Goal: Task Accomplishment & Management: Use online tool/utility

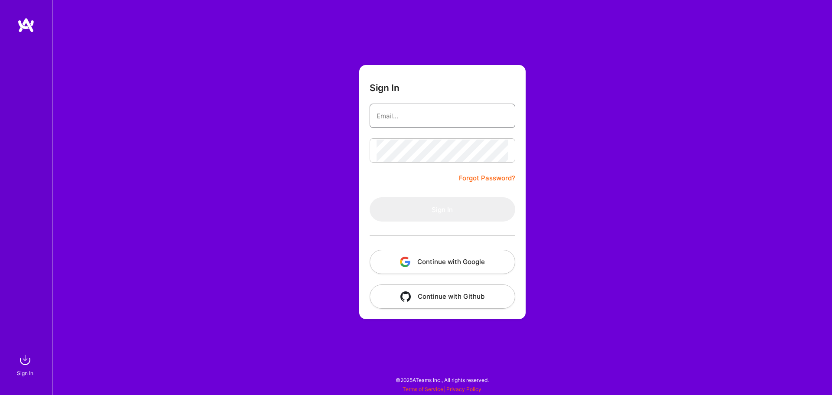
type input "[EMAIL_ADDRESS][DOMAIN_NAME]"
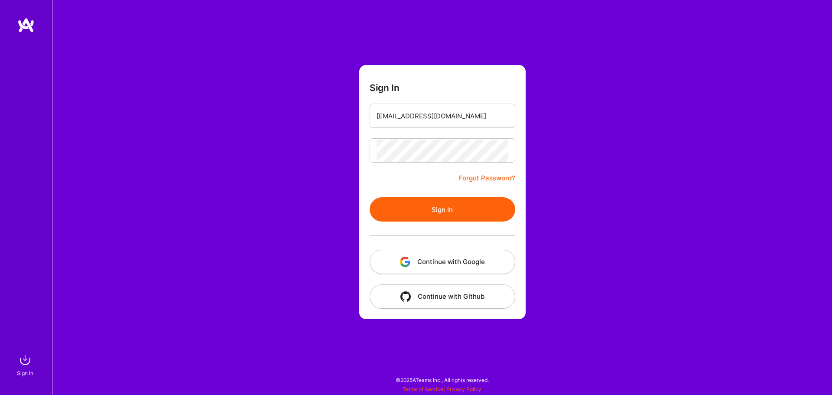
click at [0, 391] on nordpass-autofill-portal at bounding box center [0, 391] width 0 height 0
drag, startPoint x: 395, startPoint y: 208, endPoint x: 403, endPoint y: 211, distance: 9.1
click at [408, 211] on button "Sign In" at bounding box center [443, 209] width 146 height 24
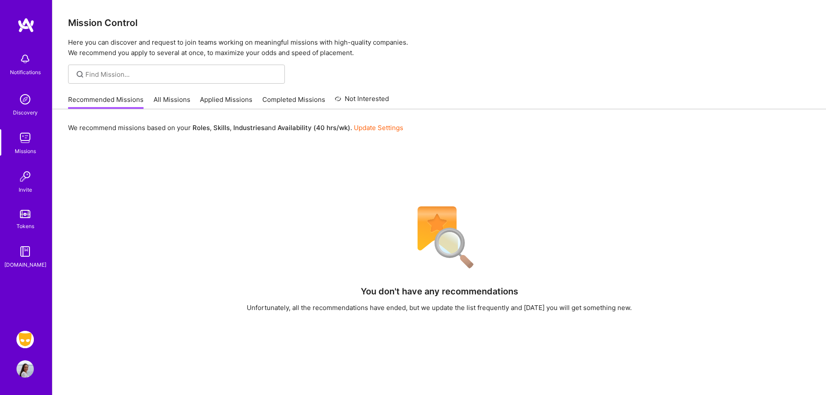
click at [23, 343] on img at bounding box center [24, 339] width 17 height 17
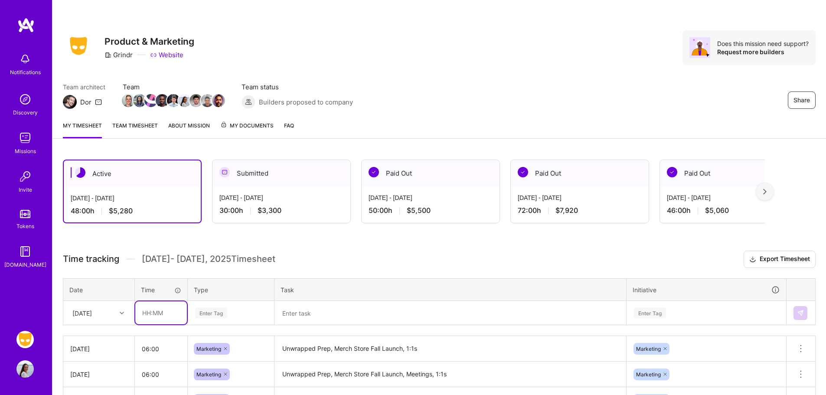
click at [156, 313] on input "text" at bounding box center [161, 312] width 52 height 23
type input "06:00"
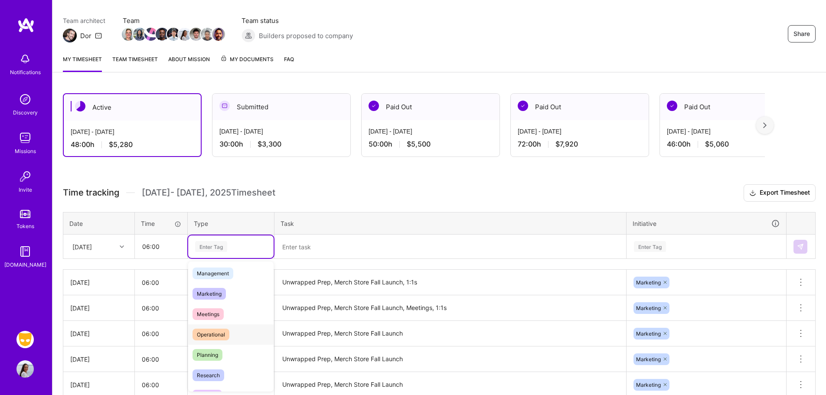
scroll to position [104, 0]
click at [216, 292] on span "Marketing" at bounding box center [209, 293] width 33 height 12
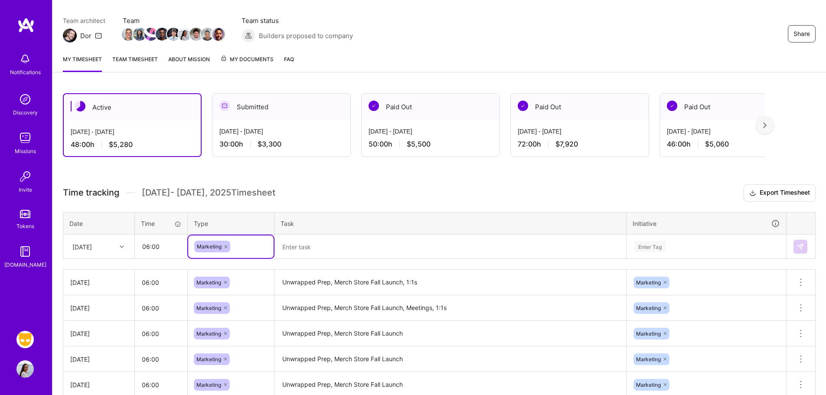
click at [336, 246] on textarea at bounding box center [450, 246] width 350 height 23
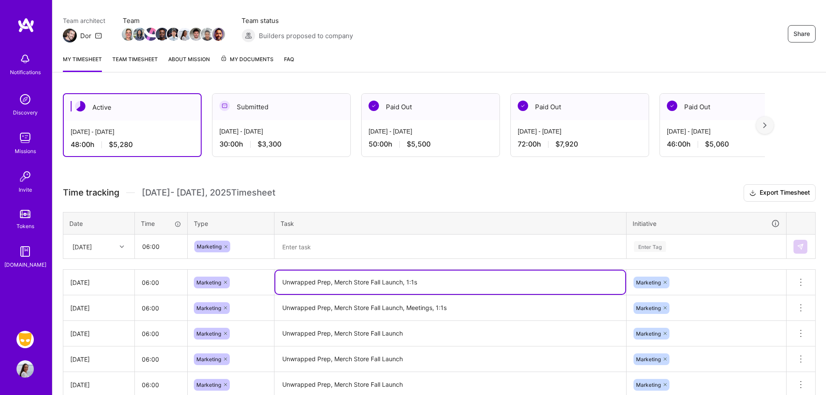
drag, startPoint x: 435, startPoint y: 281, endPoint x: 277, endPoint y: 283, distance: 157.8
click at [277, 283] on textarea "Unwrapped Prep, Merch Store Fall Launch, 1:1s" at bounding box center [450, 282] width 350 height 23
click at [323, 249] on textarea at bounding box center [450, 246] width 350 height 23
paste textarea "Unwrapped Prep, Merch Store Fall Launch, 1:1s"
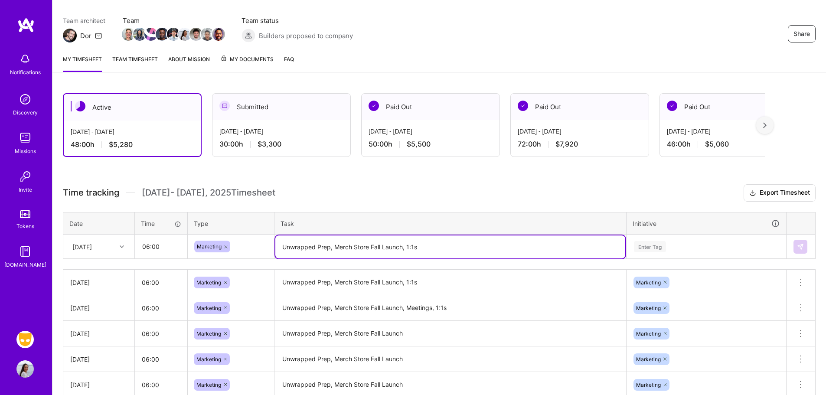
drag, startPoint x: 404, startPoint y: 247, endPoint x: 437, endPoint y: 258, distance: 34.4
click at [437, 247] on textarea "Unwrapped Prep, Merch Store Fall Launch, 1:1s" at bounding box center [450, 246] width 350 height 23
type textarea "Unwrapped Prep, Merch Store Fall Launch, S&S Meeting"
click at [669, 238] on div "Enter Tag" at bounding box center [706, 246] width 159 height 23
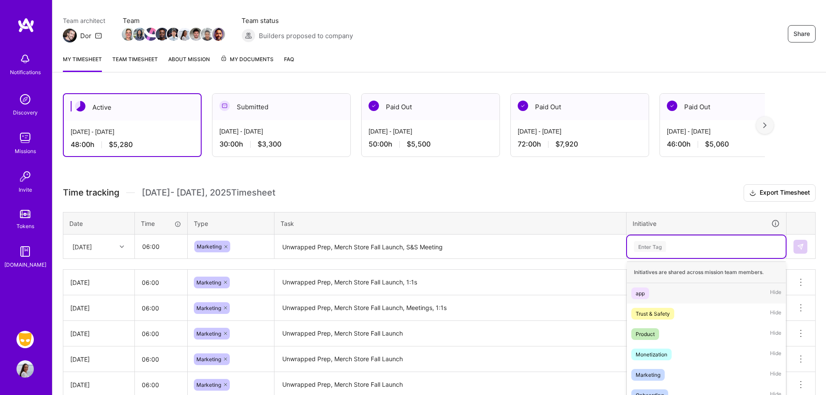
scroll to position [114, 0]
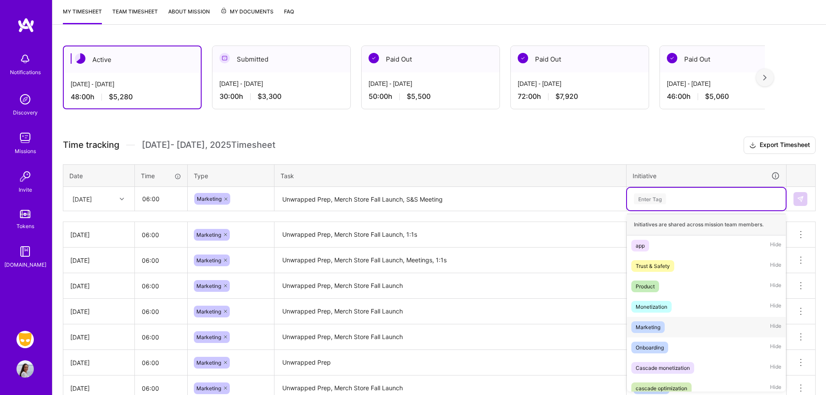
click at [669, 329] on div "Marketing Hide" at bounding box center [706, 327] width 159 height 20
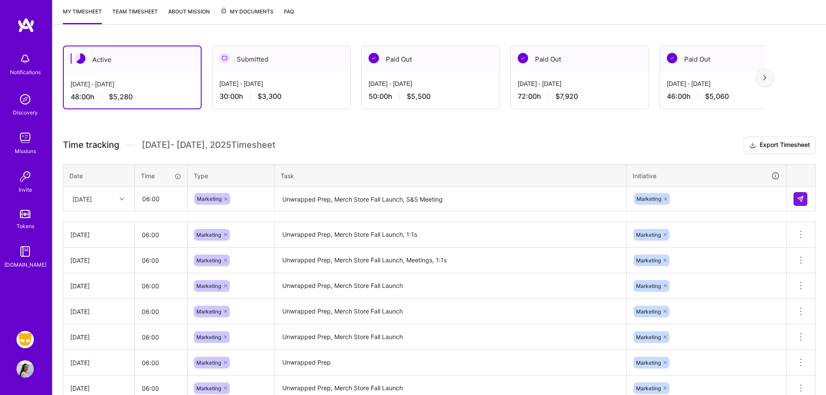
click at [812, 195] on td at bounding box center [801, 199] width 29 height 24
click at [803, 196] on img at bounding box center [800, 199] width 7 height 7
